Goal: Task Accomplishment & Management: Use online tool/utility

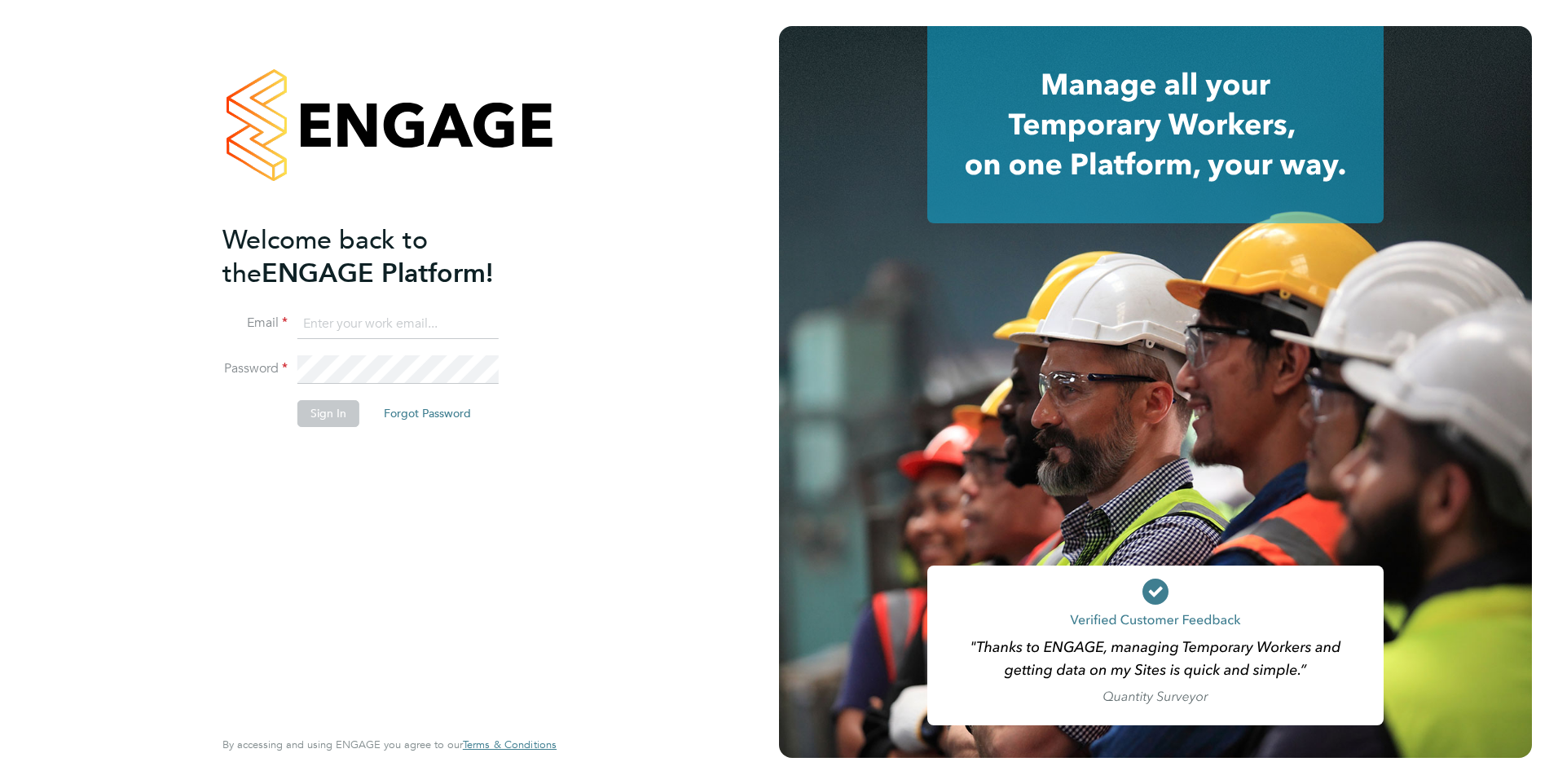
type input "[PERSON_NAME][EMAIL_ADDRESS][DOMAIN_NAME]"
click at [350, 510] on div "Welcome back to the ENGAGE Platform! Email [PERSON_NAME][EMAIL_ADDRESS][DOMAIN_…" at bounding box center [381, 473] width 318 height 500
click at [328, 406] on button "Sign In" at bounding box center [328, 413] width 62 height 26
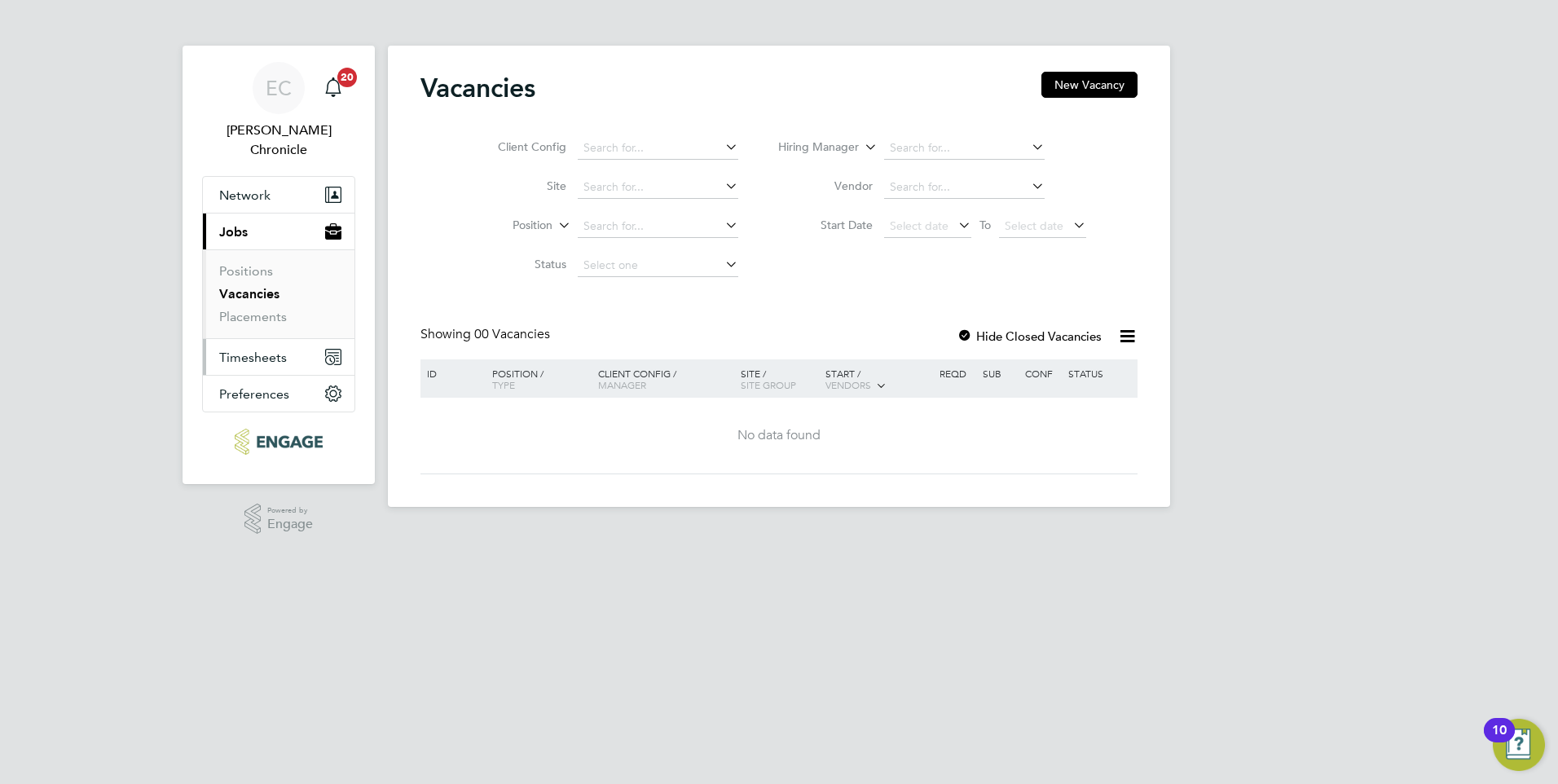
click at [259, 350] on span "Timesheets" at bounding box center [252, 357] width 67 height 16
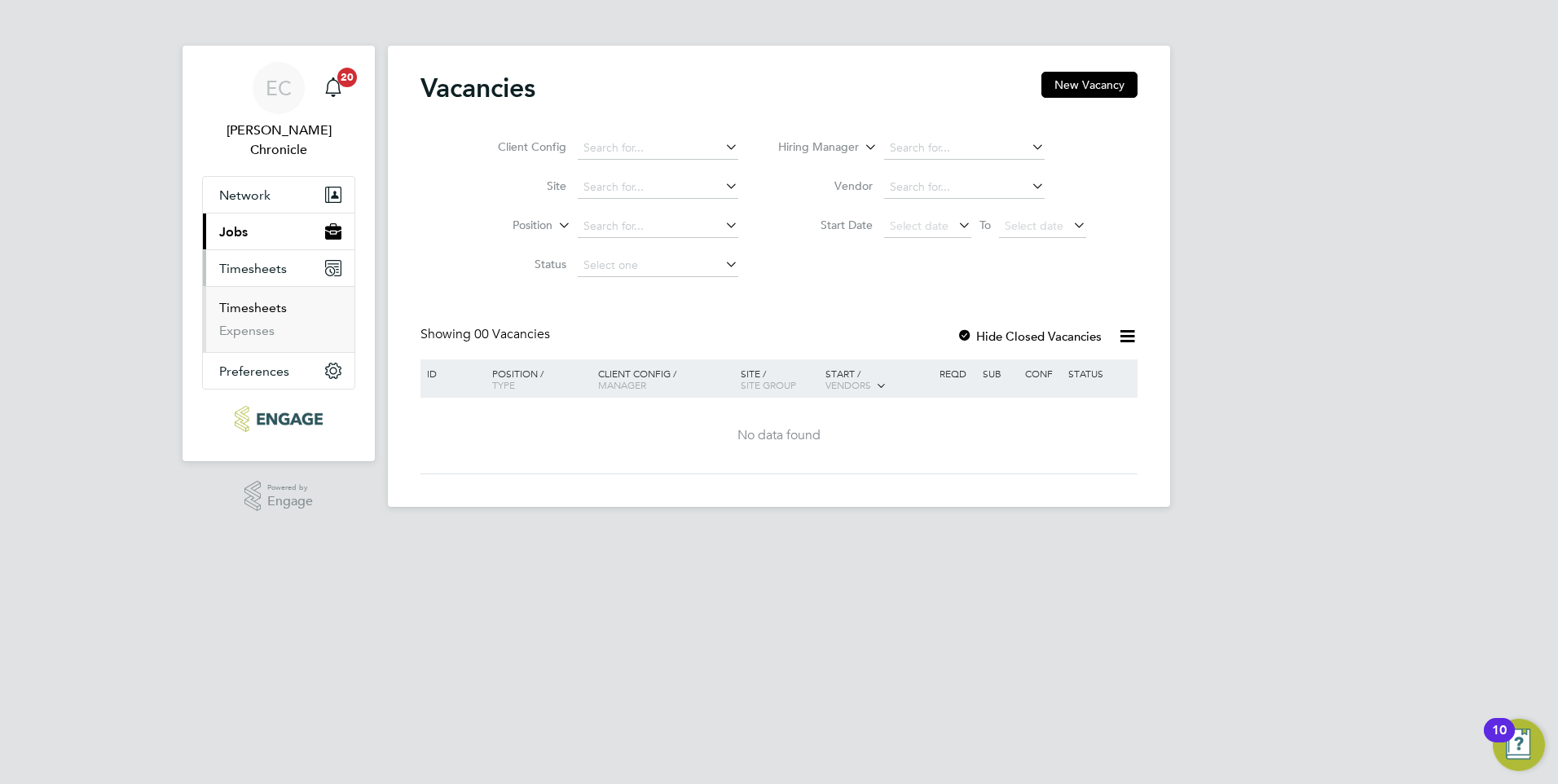
click at [255, 300] on link "Timesheets" at bounding box center [252, 307] width 67 height 16
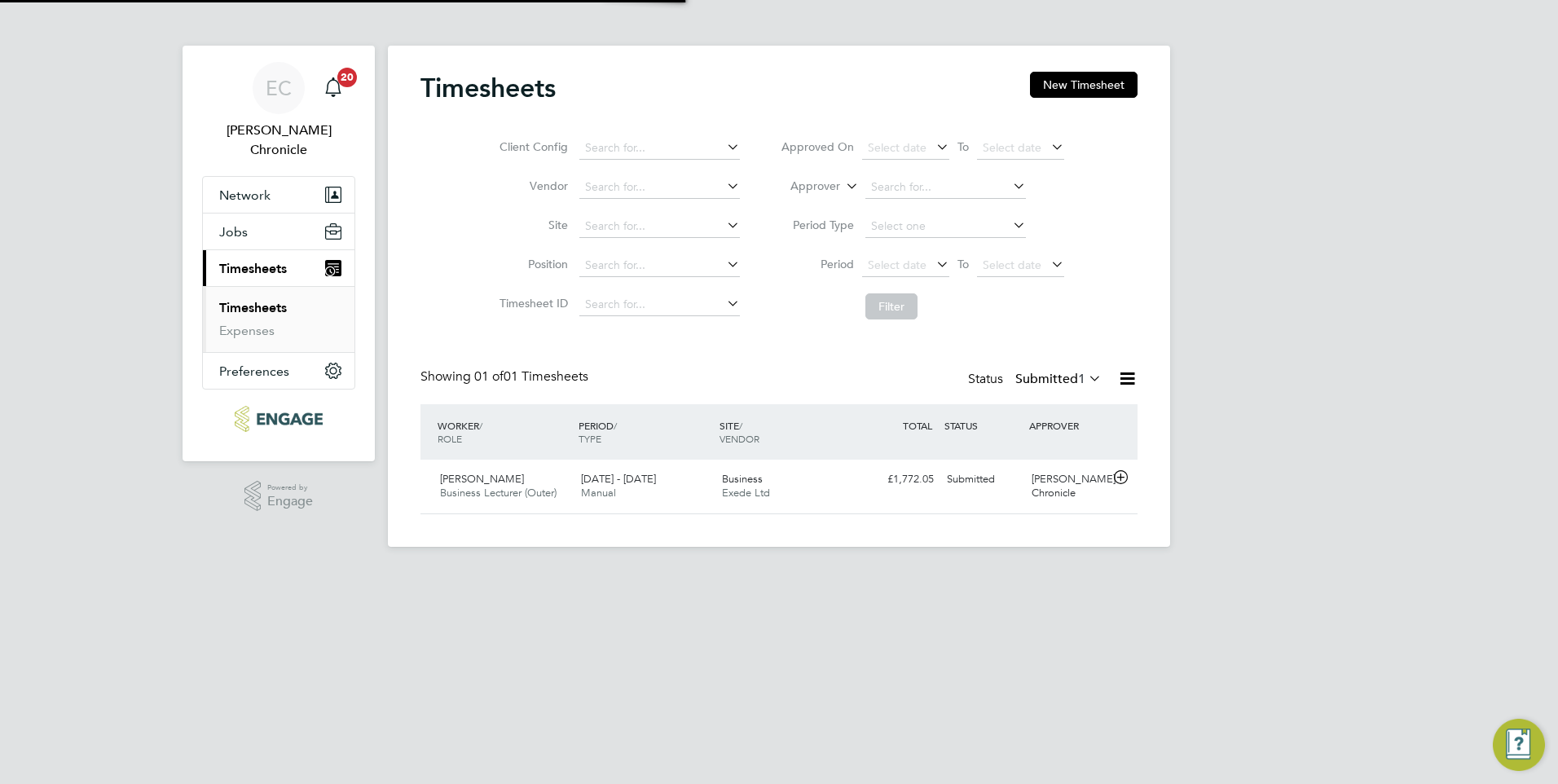
scroll to position [41, 142]
click at [642, 477] on span "15 - 21 Sep 2025" at bounding box center [619, 478] width 75 height 14
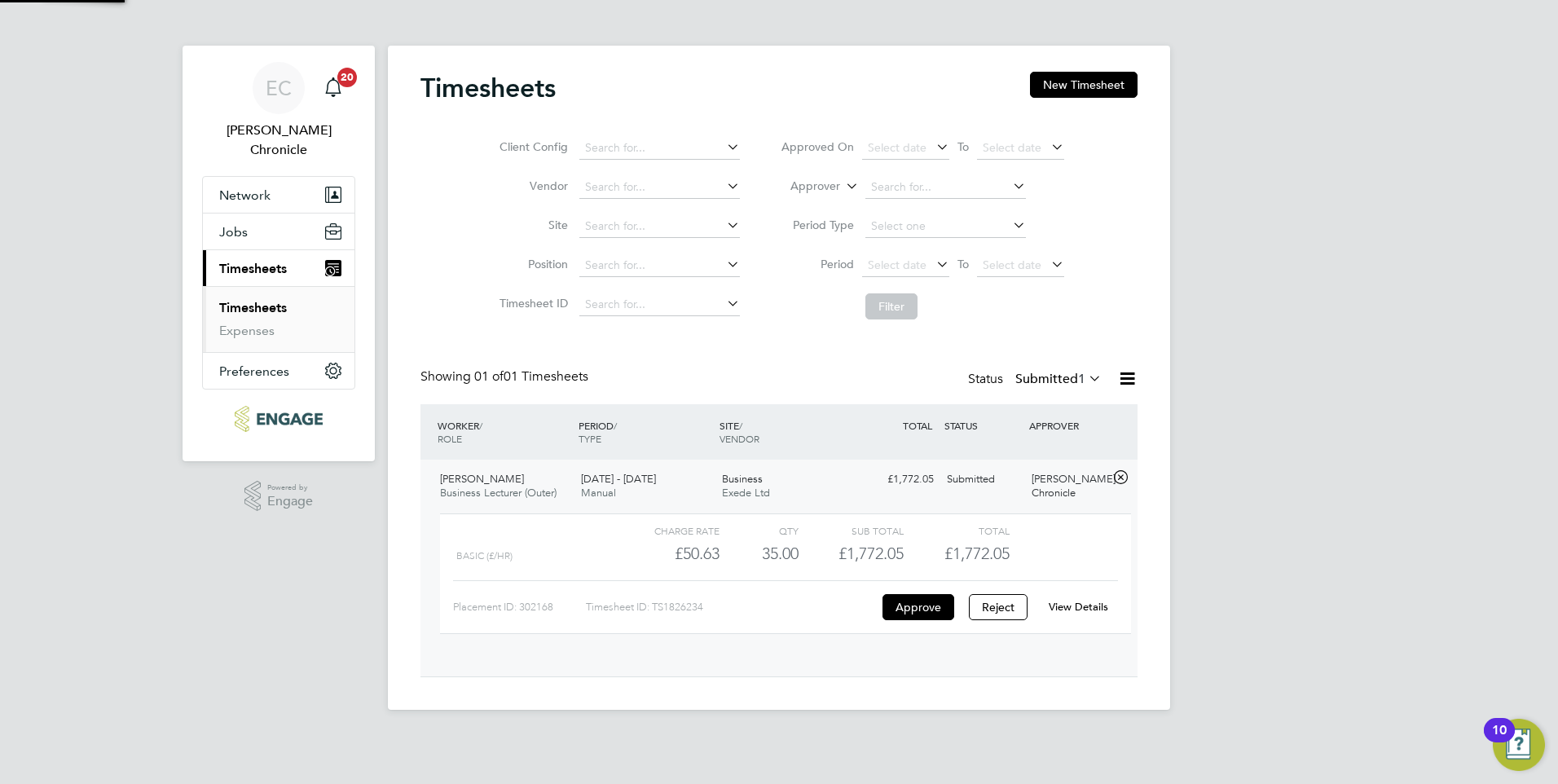
scroll to position [28, 159]
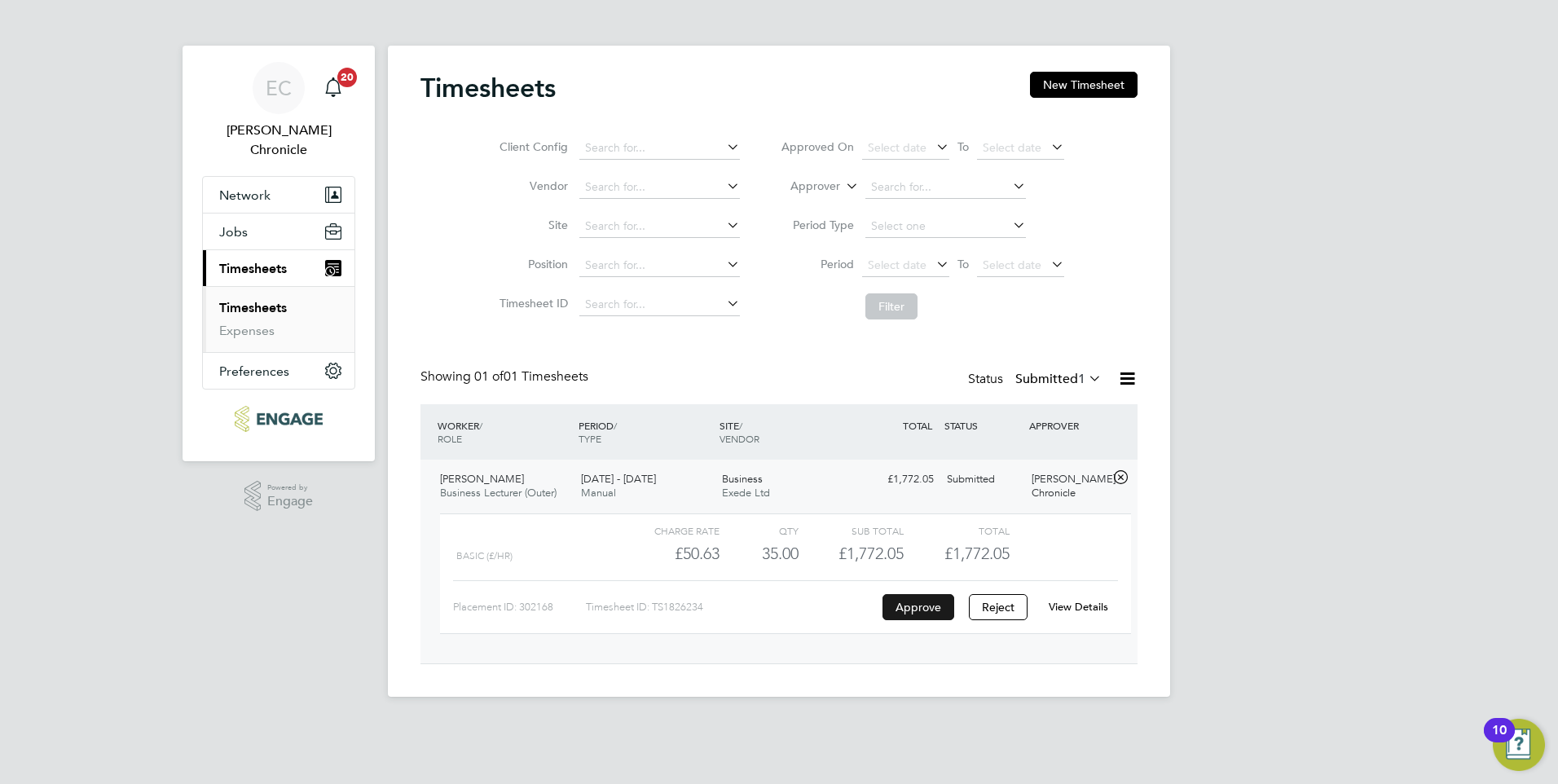
click at [925, 604] on button "Approve" at bounding box center [918, 607] width 72 height 26
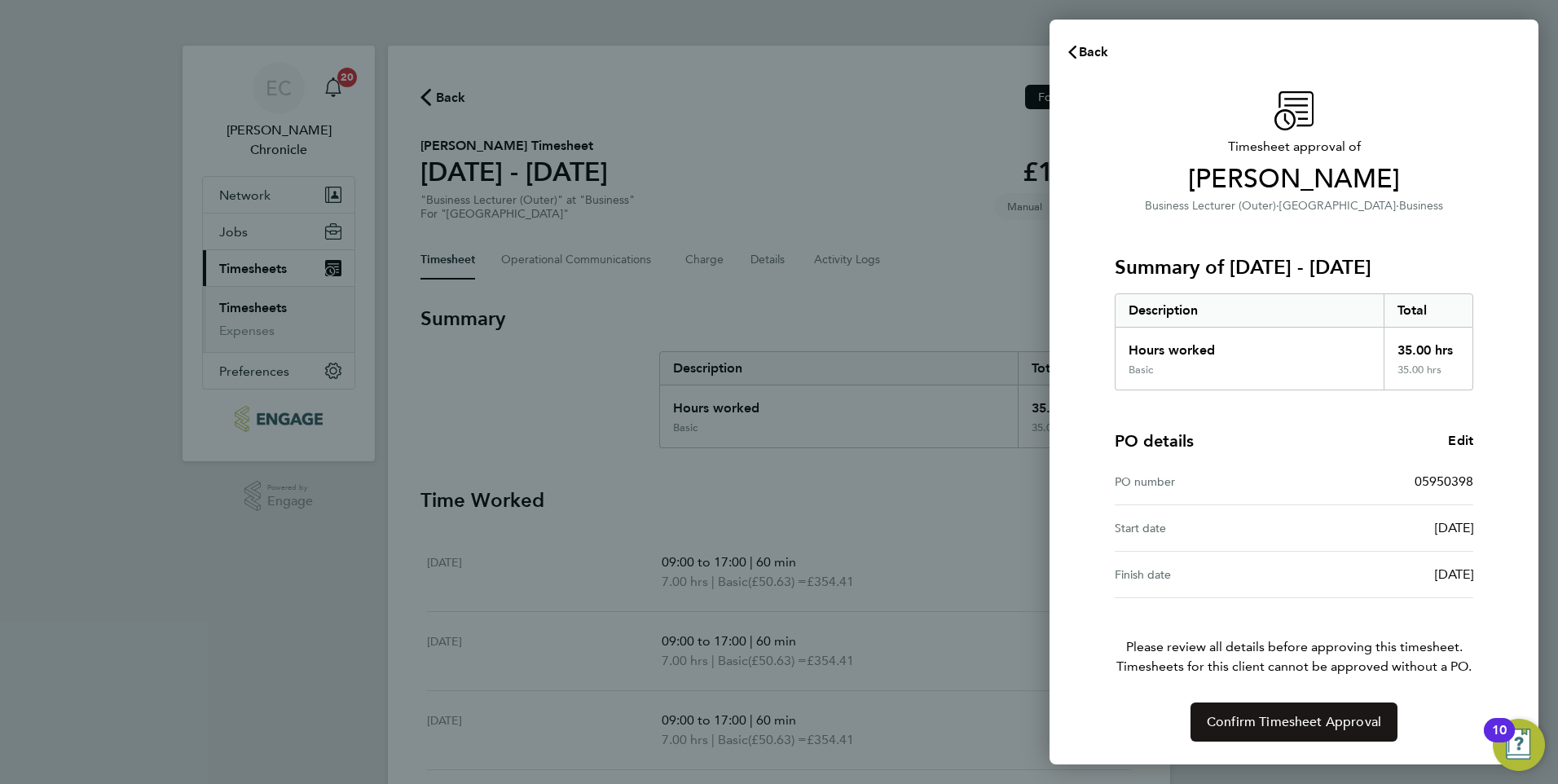
click at [1307, 720] on span "Confirm Timesheet Approval" at bounding box center [1293, 722] width 174 height 17
